Goal: Information Seeking & Learning: Learn about a topic

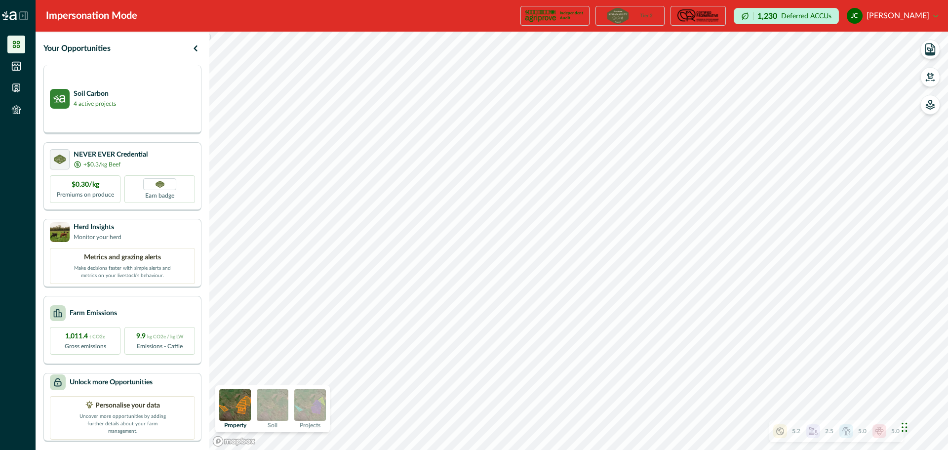
click at [107, 95] on p "Soil Carbon" at bounding box center [95, 94] width 42 height 10
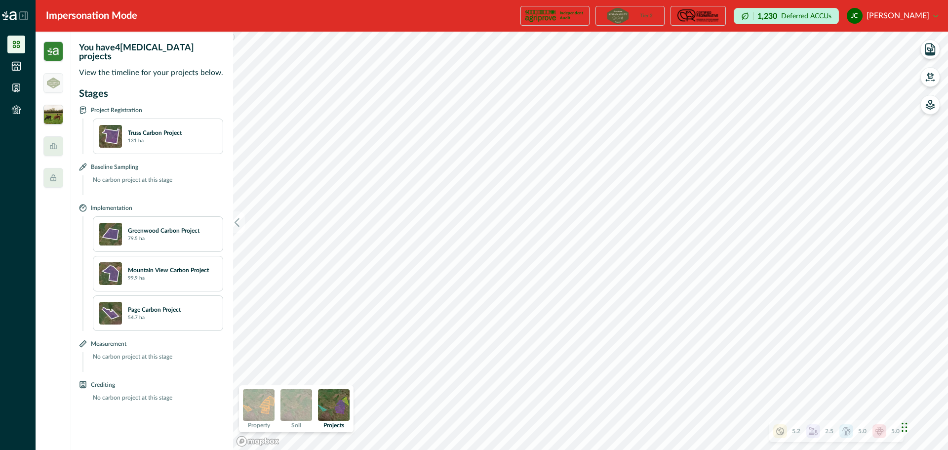
click at [57, 121] on img at bounding box center [53, 115] width 20 height 20
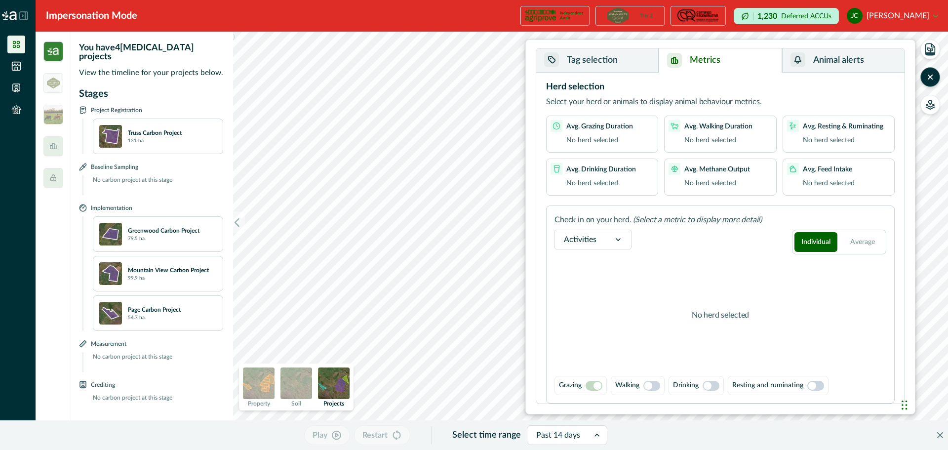
click at [712, 65] on button "Metrics" at bounding box center [719, 60] width 123 height 24
click at [827, 65] on button "Animal alerts" at bounding box center [843, 60] width 122 height 24
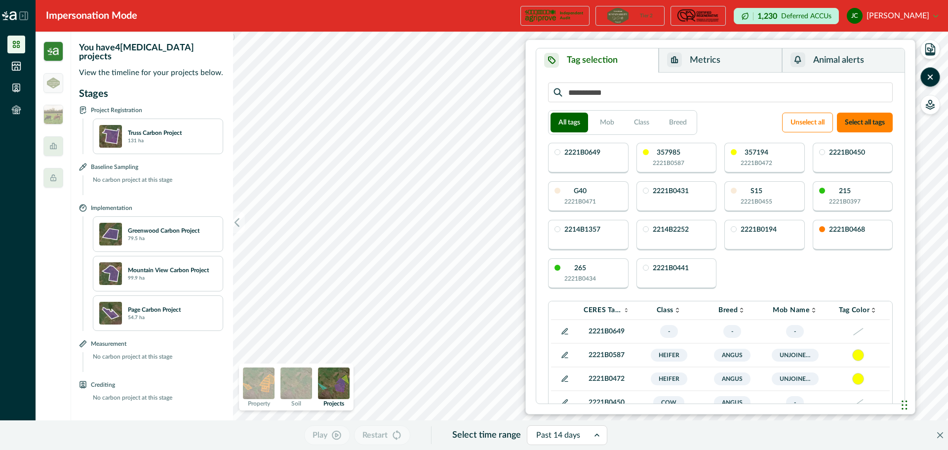
click at [613, 58] on button "Tag selection" at bounding box center [597, 60] width 122 height 24
click at [22, 103] on li at bounding box center [16, 110] width 18 height 18
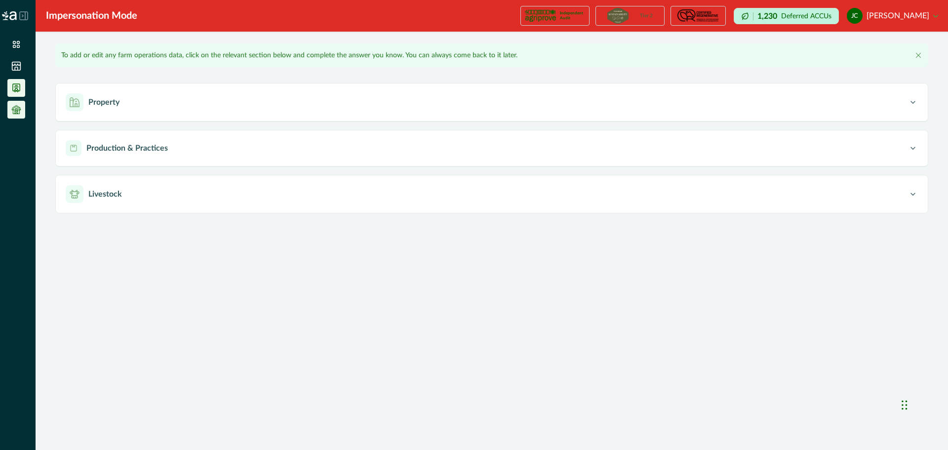
click at [15, 79] on li at bounding box center [16, 88] width 18 height 18
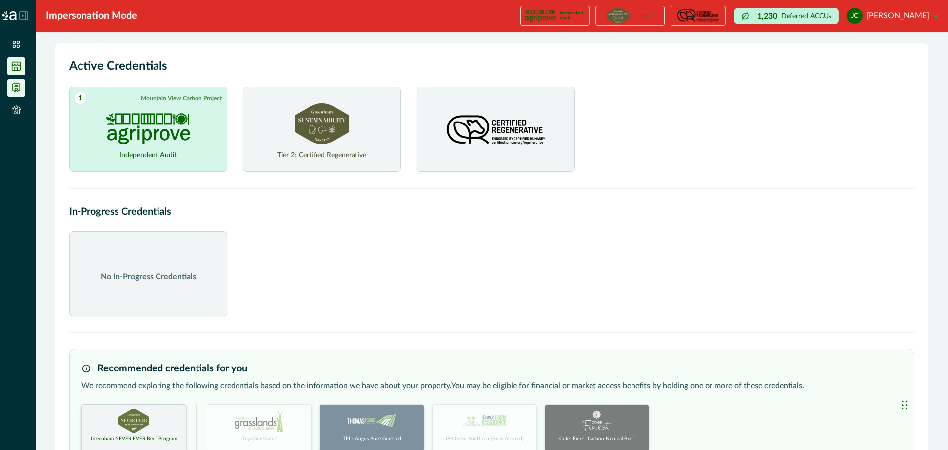
click at [17, 72] on li at bounding box center [16, 66] width 18 height 18
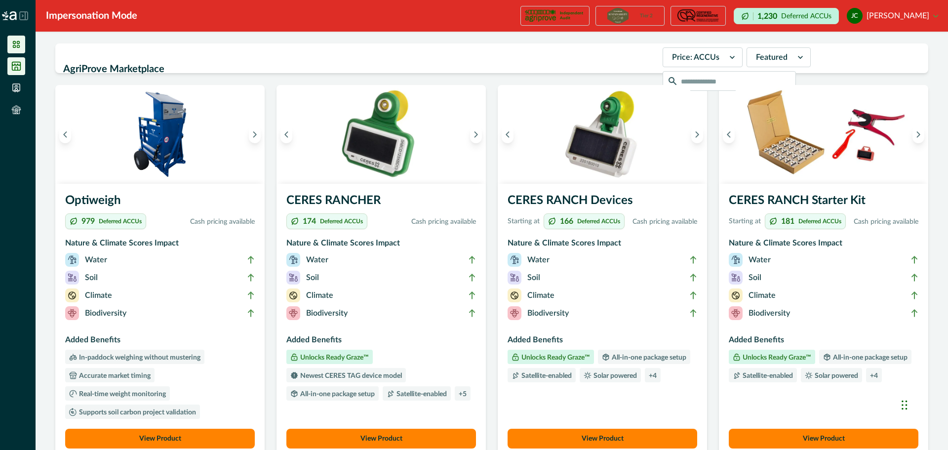
click at [18, 49] on li at bounding box center [16, 45] width 18 height 18
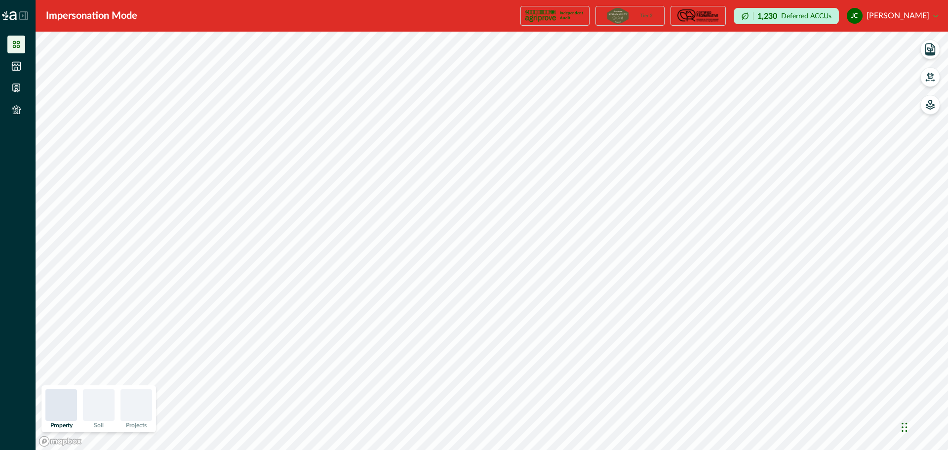
click at [19, 46] on icon at bounding box center [16, 44] width 10 height 10
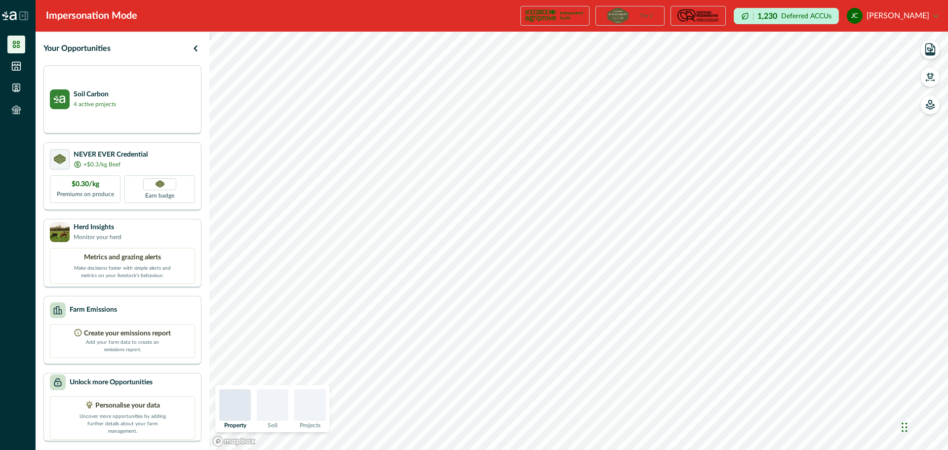
click at [23, 16] on icon at bounding box center [22, 16] width 1 height 2
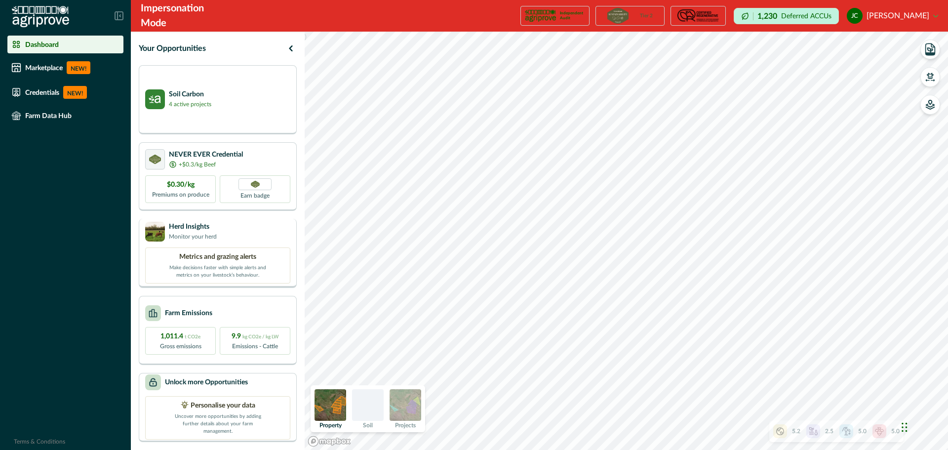
click at [194, 248] on div "Metrics and grazing alerts Make decisions faster with simple alerts and metrics…" at bounding box center [217, 265] width 145 height 36
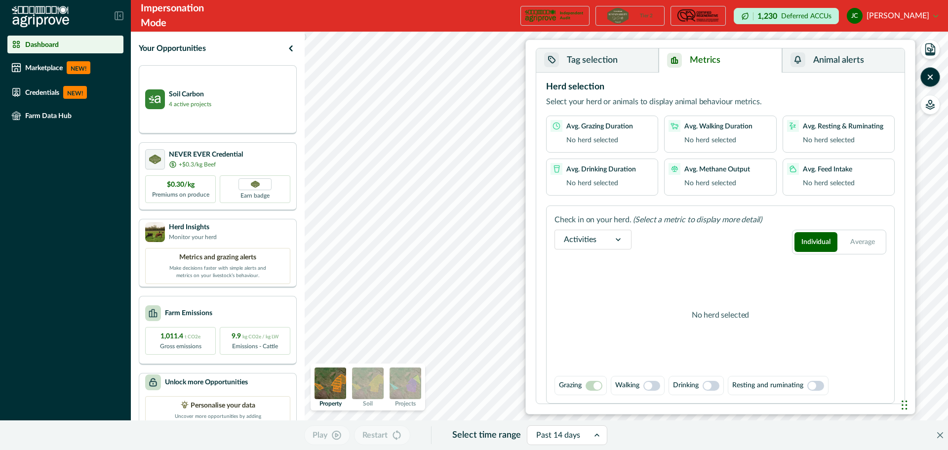
click at [700, 57] on button "Metrics" at bounding box center [719, 60] width 123 height 24
click at [632, 61] on button "Tag selection" at bounding box center [597, 60] width 122 height 24
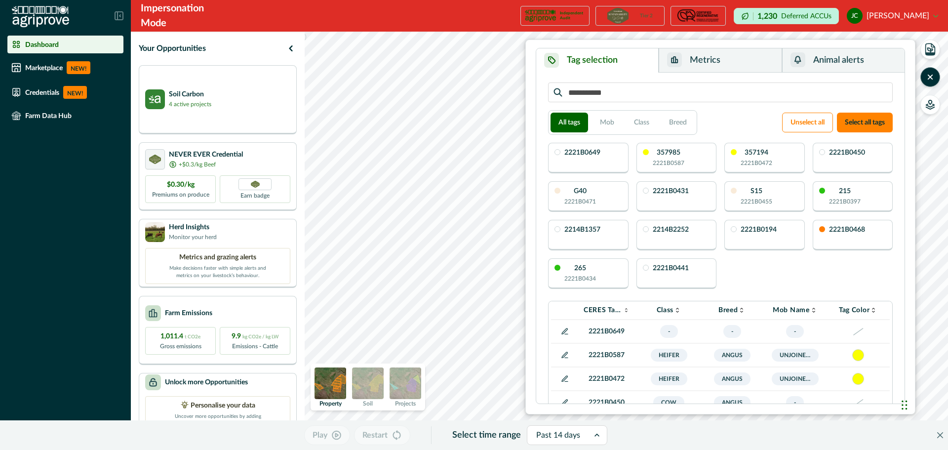
click at [657, 150] on p "357985" at bounding box center [668, 152] width 24 height 7
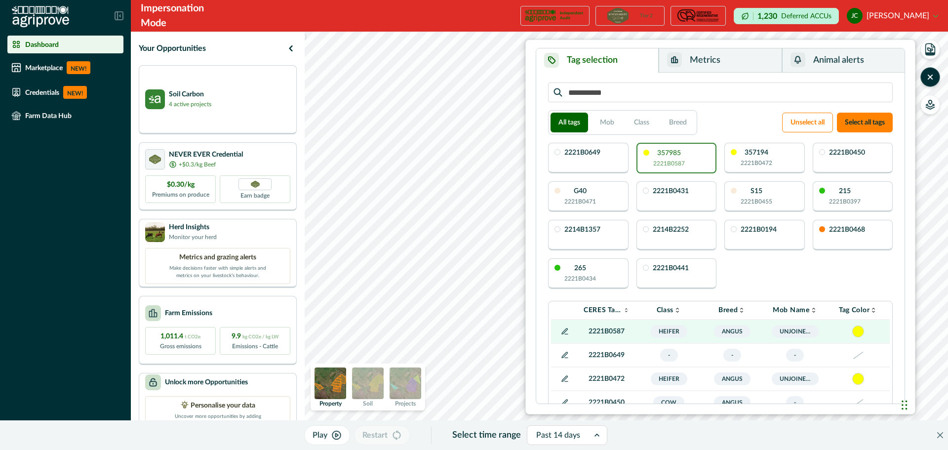
click at [701, 52] on button "Metrics" at bounding box center [719, 60] width 123 height 24
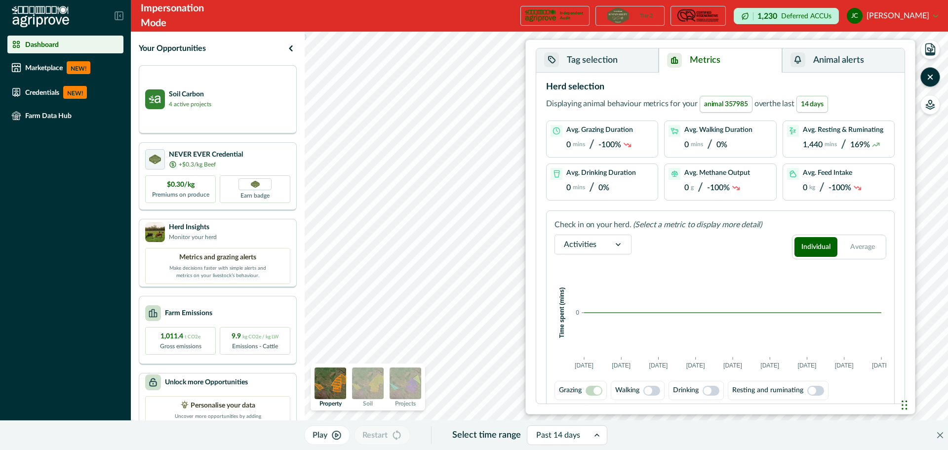
click at [624, 61] on button "Tag selection" at bounding box center [597, 60] width 122 height 24
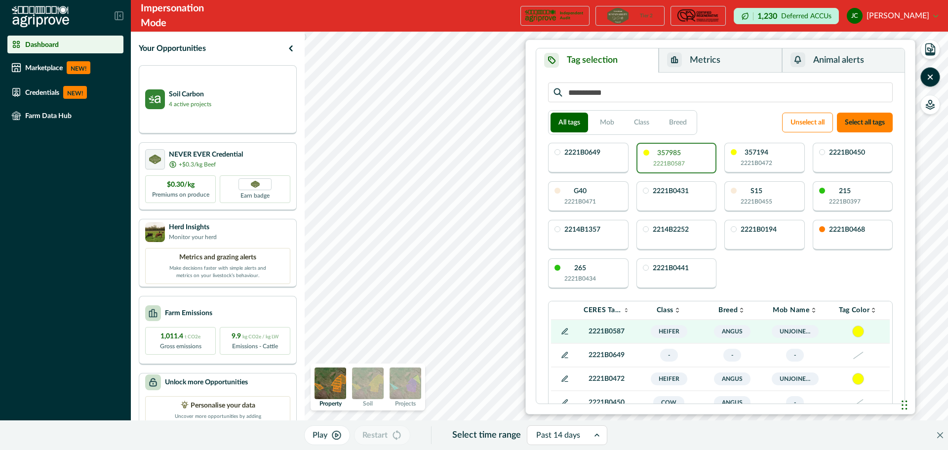
click at [760, 159] on p "2221B0472" at bounding box center [756, 162] width 32 height 9
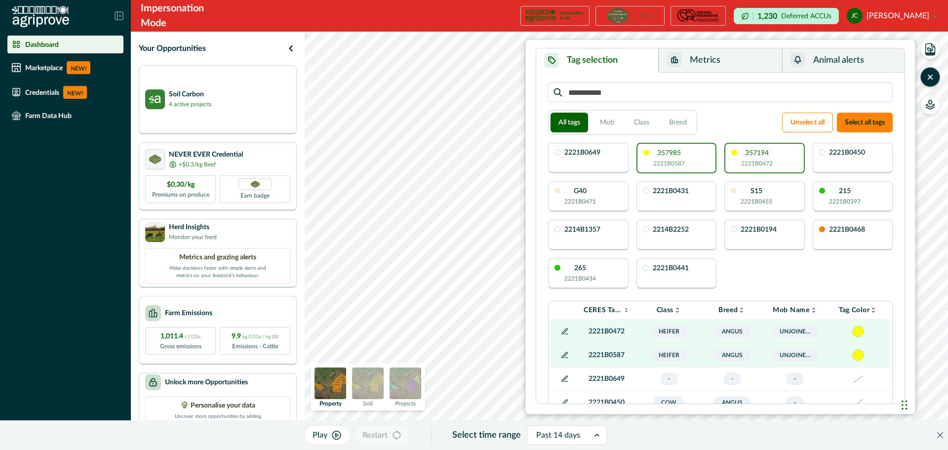
click at [856, 161] on div "2221B0450" at bounding box center [852, 158] width 80 height 31
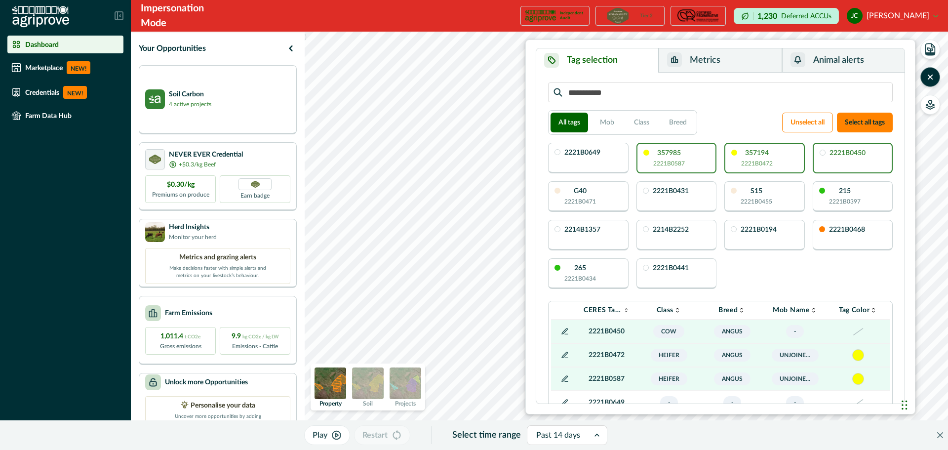
click at [749, 56] on button "Metrics" at bounding box center [719, 60] width 123 height 24
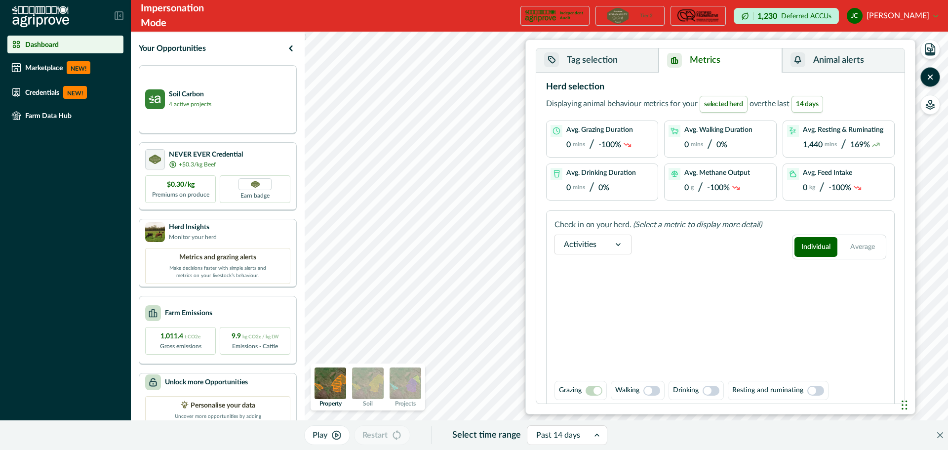
scroll to position [5, 0]
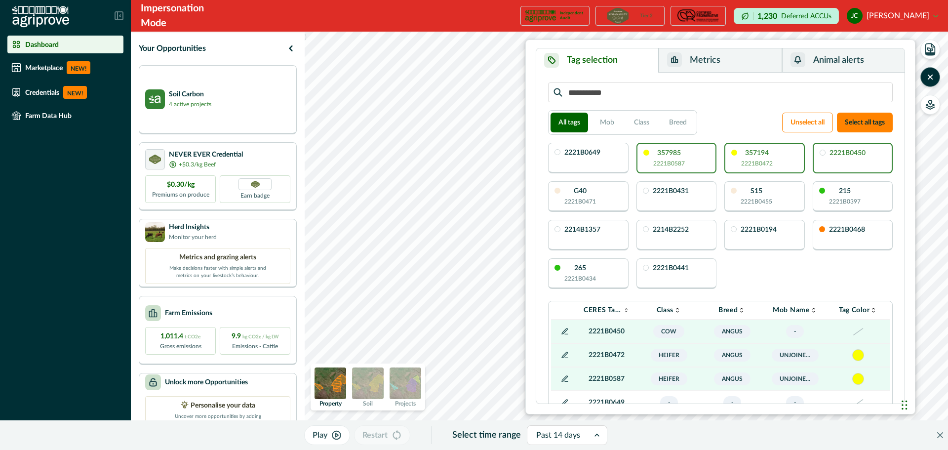
click at [599, 58] on button "Tag selection" at bounding box center [597, 60] width 122 height 24
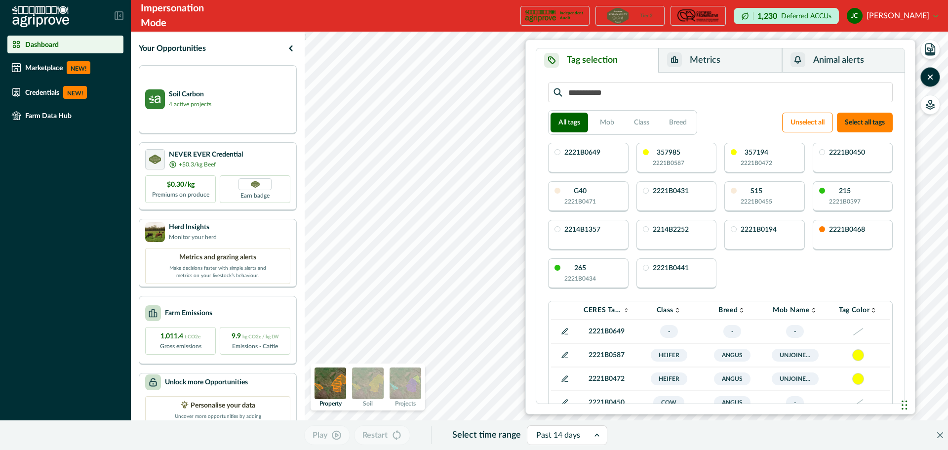
scroll to position [247, 0]
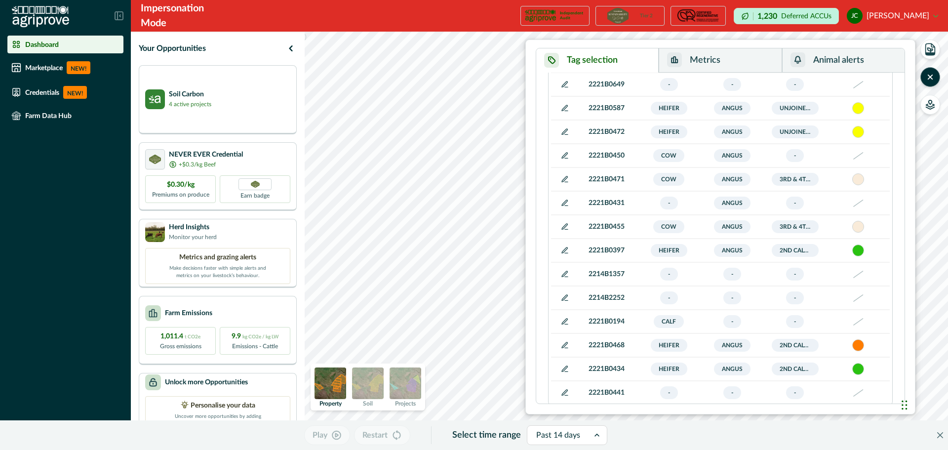
click at [623, 245] on p "2221B0397" at bounding box center [606, 250] width 46 height 10
click at [601, 246] on p "2221B0397" at bounding box center [606, 250] width 46 height 10
click at [863, 229] on div at bounding box center [858, 227] width 12 height 12
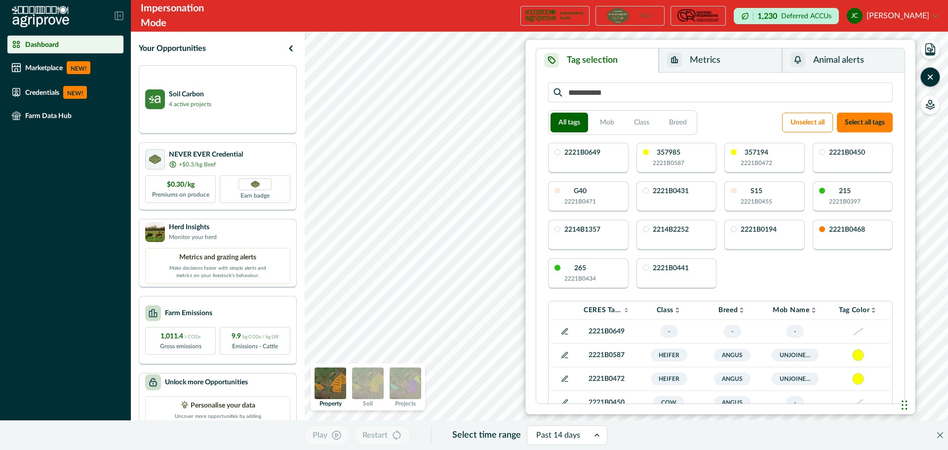
click at [604, 105] on div "All tags Mob Class Breed Unselect all Select all tags 2221B0649 357985 2221B058…" at bounding box center [720, 237] width 348 height 315
click at [611, 118] on button "Mob" at bounding box center [607, 123] width 30 height 20
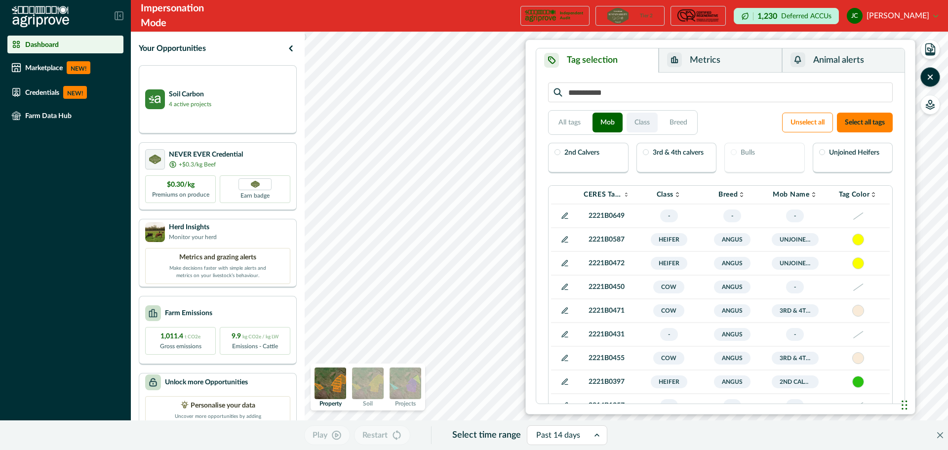
click at [639, 126] on button "Class" at bounding box center [641, 123] width 31 height 20
click at [682, 113] on button "Breed" at bounding box center [678, 123] width 34 height 20
click at [595, 164] on div "Angus" at bounding box center [588, 158] width 80 height 31
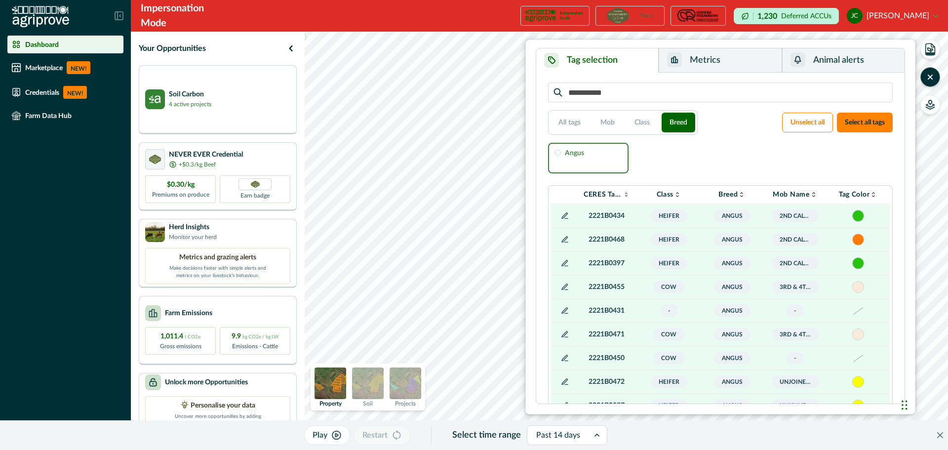
click at [711, 61] on button "Metrics" at bounding box center [719, 60] width 123 height 24
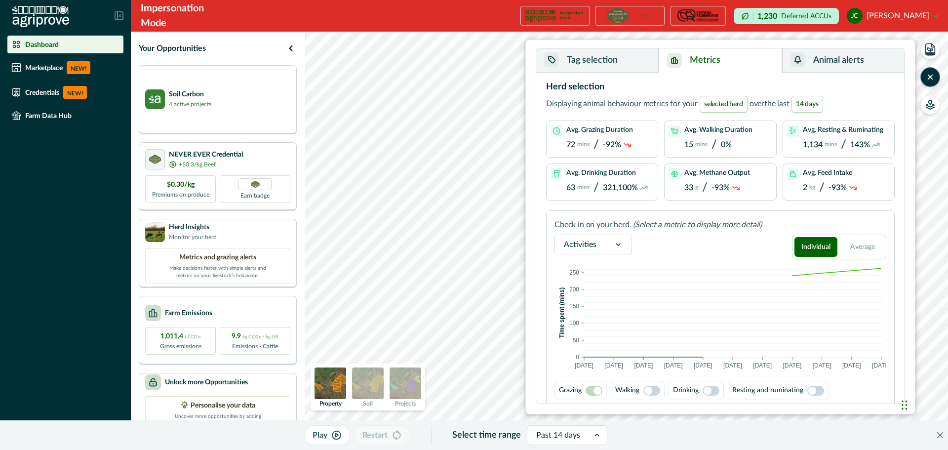
click at [650, 389] on span at bounding box center [648, 390] width 8 height 8
click at [710, 389] on span at bounding box center [707, 390] width 8 height 8
click at [818, 388] on span at bounding box center [815, 390] width 17 height 10
click at [626, 255] on div "Activities" at bounding box center [592, 246] width 77 height 25
click at [618, 246] on icon at bounding box center [618, 244] width 10 height 10
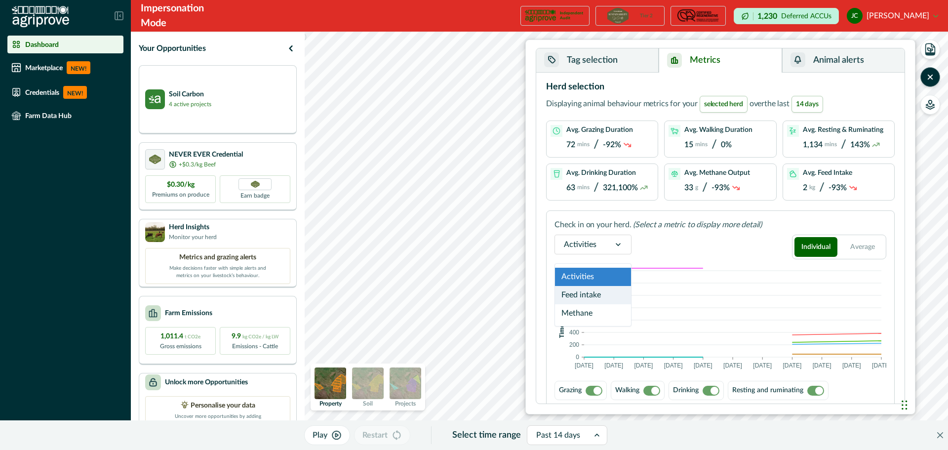
click at [587, 293] on div "Feed intake" at bounding box center [593, 295] width 76 height 18
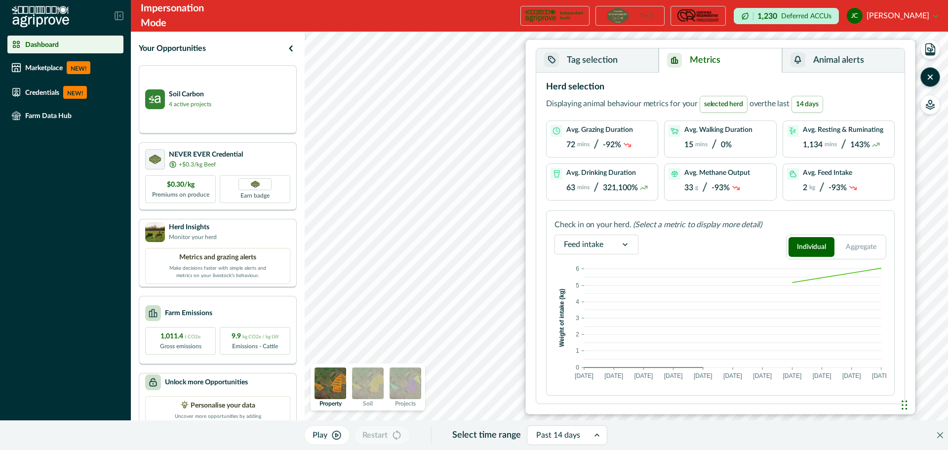
click at [608, 245] on div "Feed intake" at bounding box center [583, 244] width 57 height 16
click at [579, 309] on div "Methane" at bounding box center [596, 313] width 83 height 18
click at [602, 251] on div "Methane" at bounding box center [579, 244] width 49 height 16
click at [711, 104] on span "selected herd" at bounding box center [723, 104] width 48 height 17
click at [713, 104] on span "selected herd" at bounding box center [723, 104] width 48 height 17
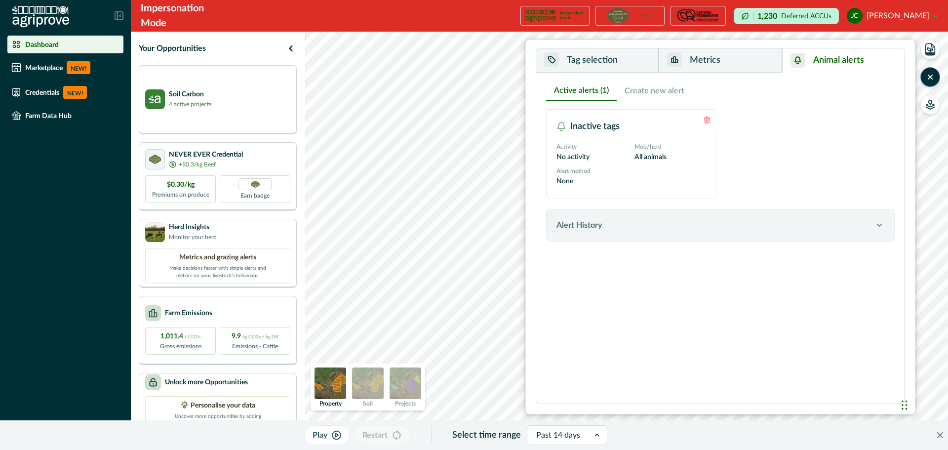
click at [838, 61] on button "Animal alerts" at bounding box center [843, 60] width 122 height 24
click at [617, 170] on div "Alert method None" at bounding box center [592, 176] width 72 height 20
click at [715, 64] on button "Metrics" at bounding box center [719, 60] width 123 height 24
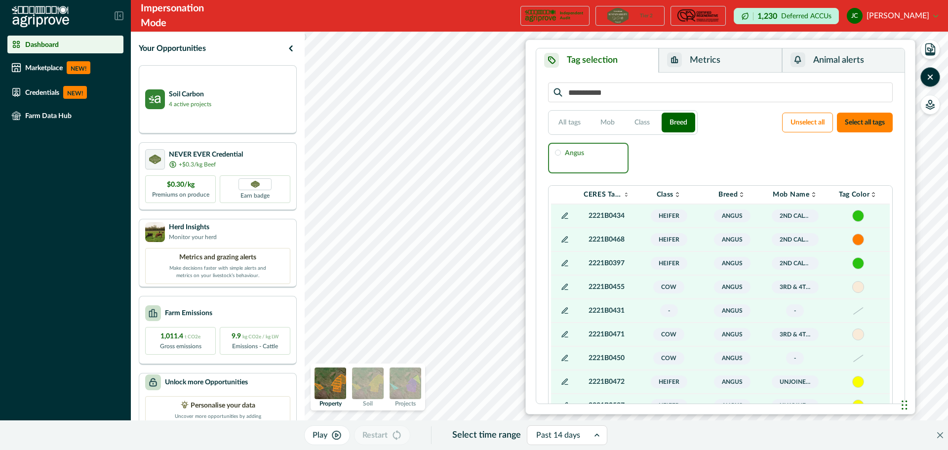
click at [608, 64] on button "Tag selection" at bounding box center [597, 60] width 122 height 24
click at [583, 121] on button "All tags" at bounding box center [569, 123] width 38 height 20
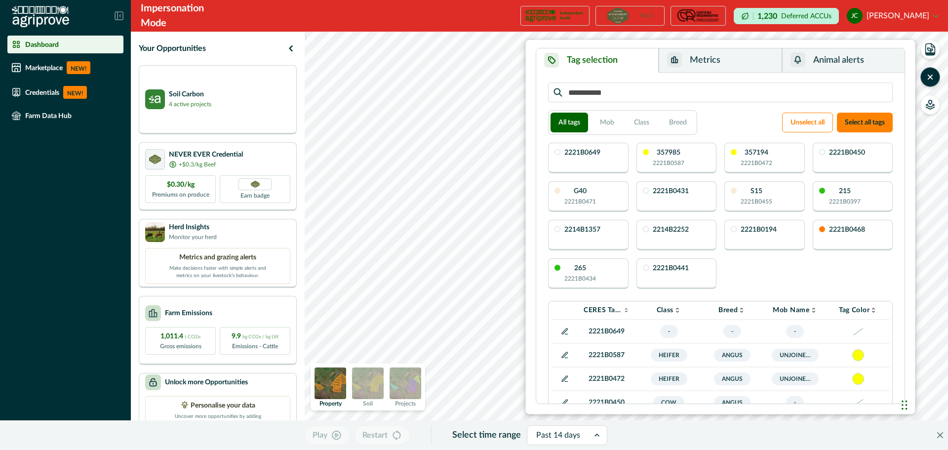
click at [683, 163] on p "2221B0587" at bounding box center [668, 162] width 32 height 9
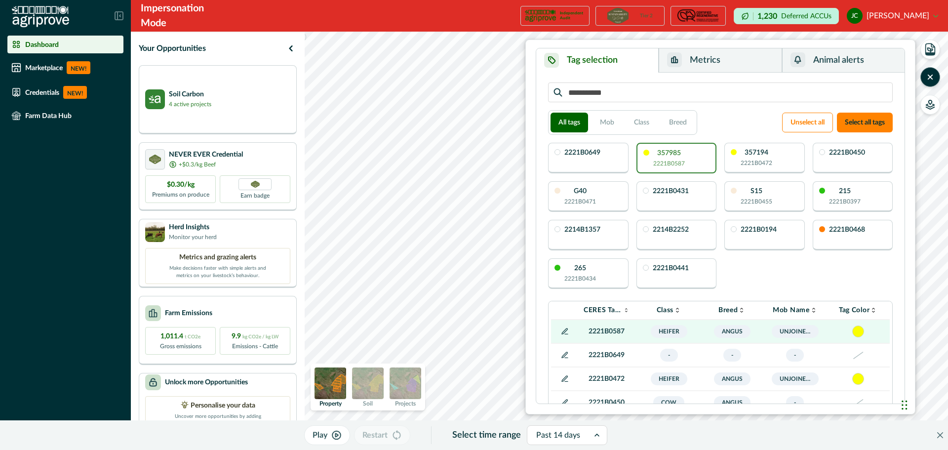
click at [766, 160] on p "2221B0472" at bounding box center [756, 162] width 32 height 9
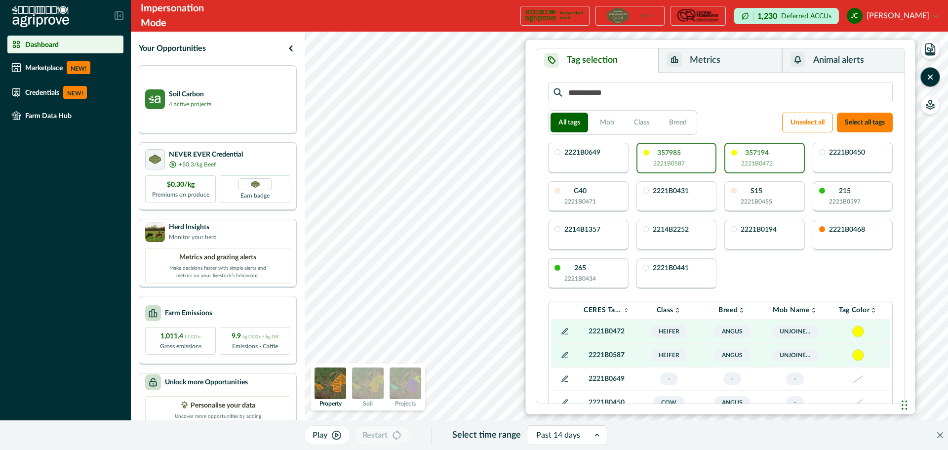
click at [822, 164] on div "2221B0450" at bounding box center [852, 158] width 80 height 31
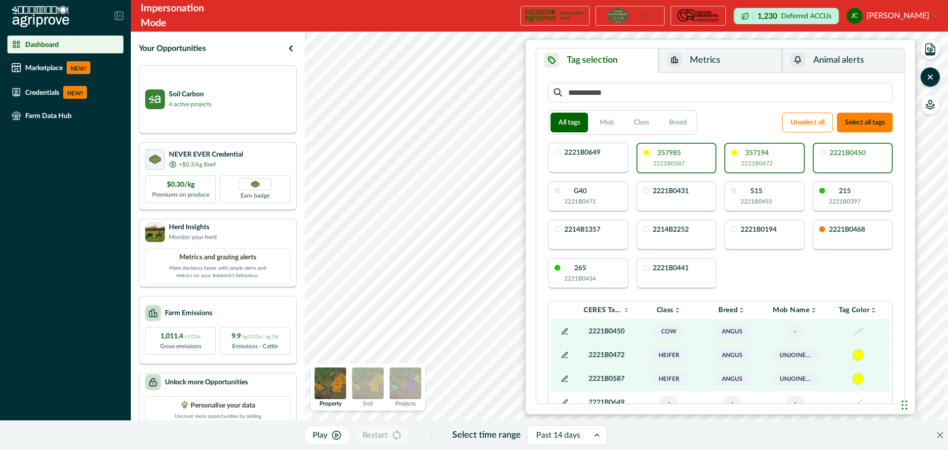
click at [602, 193] on div "G40 2221B0471" at bounding box center [588, 196] width 80 height 31
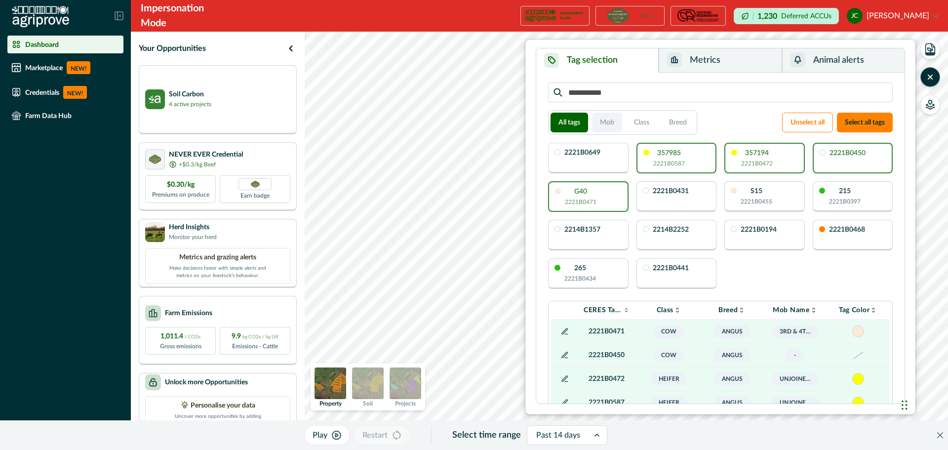
click at [604, 122] on button "Mob" at bounding box center [607, 123] width 30 height 20
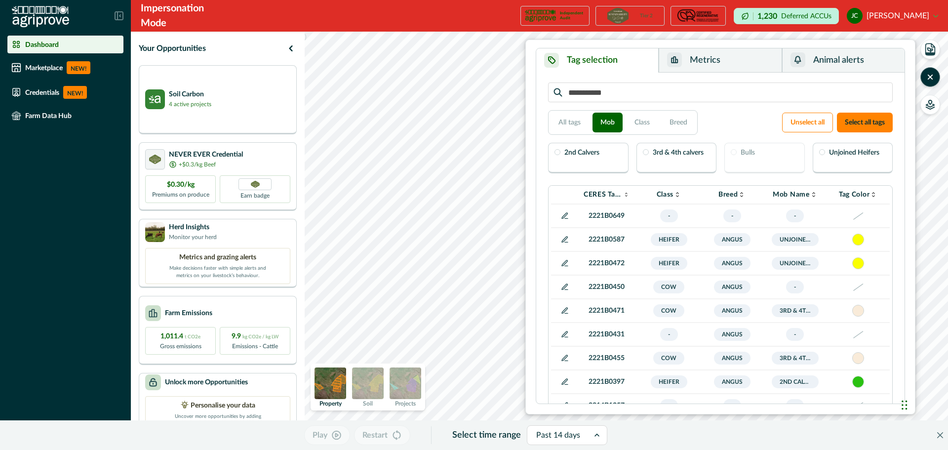
click at [728, 66] on button "Metrics" at bounding box center [719, 60] width 123 height 24
click at [636, 69] on button "Tag selection" at bounding box center [597, 60] width 122 height 24
click at [858, 120] on button "Select all tags" at bounding box center [865, 123] width 56 height 20
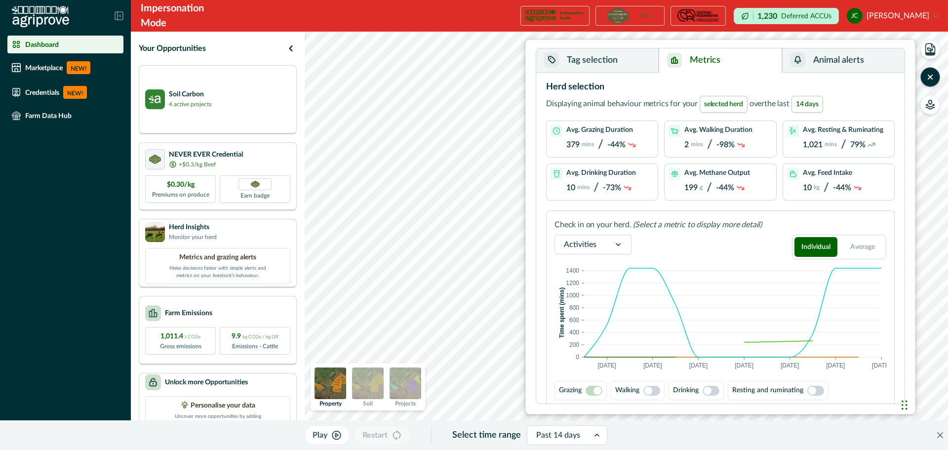
click at [730, 61] on button "Metrics" at bounding box center [719, 60] width 123 height 24
